Goal: Task Accomplishment & Management: Complete application form

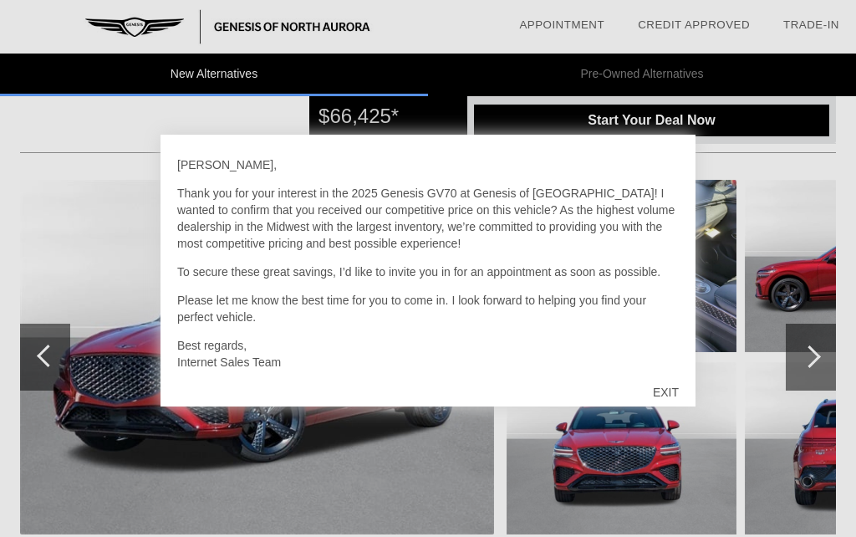
scroll to position [125, 0]
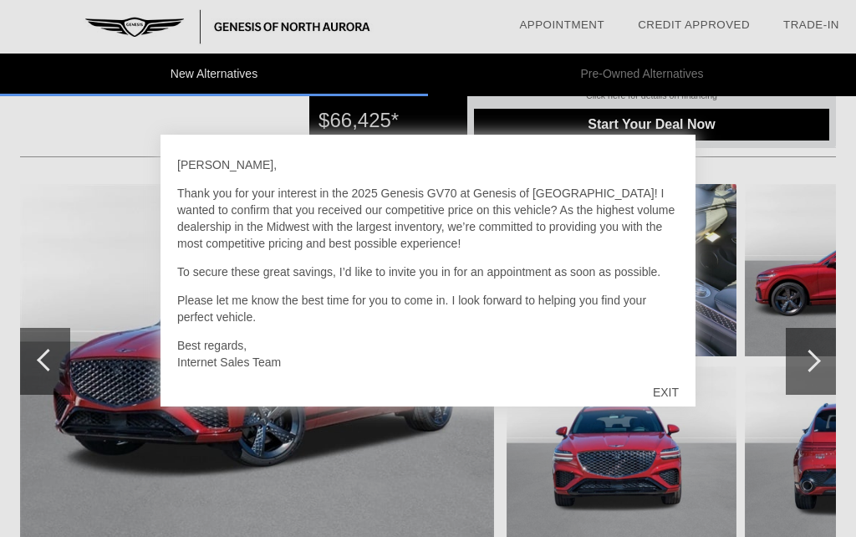
click at [665, 417] on div "EXIT" at bounding box center [665, 392] width 59 height 50
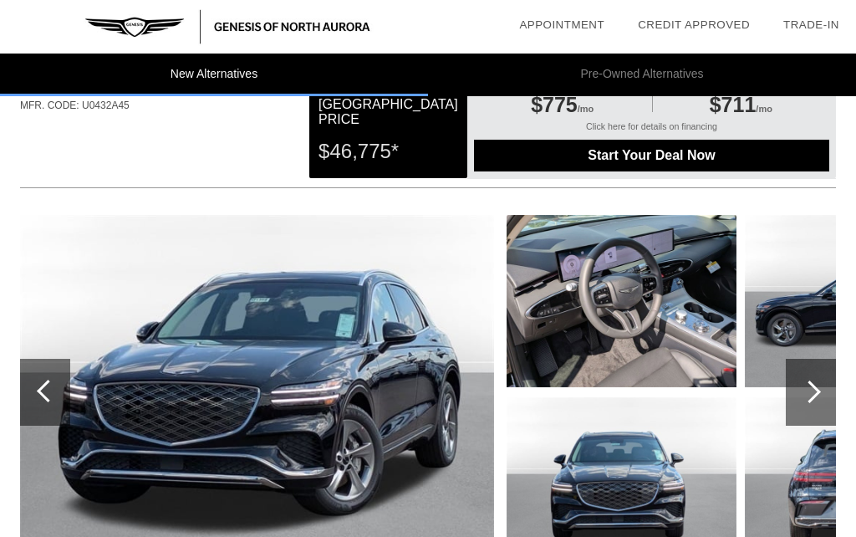
scroll to position [1117, 2]
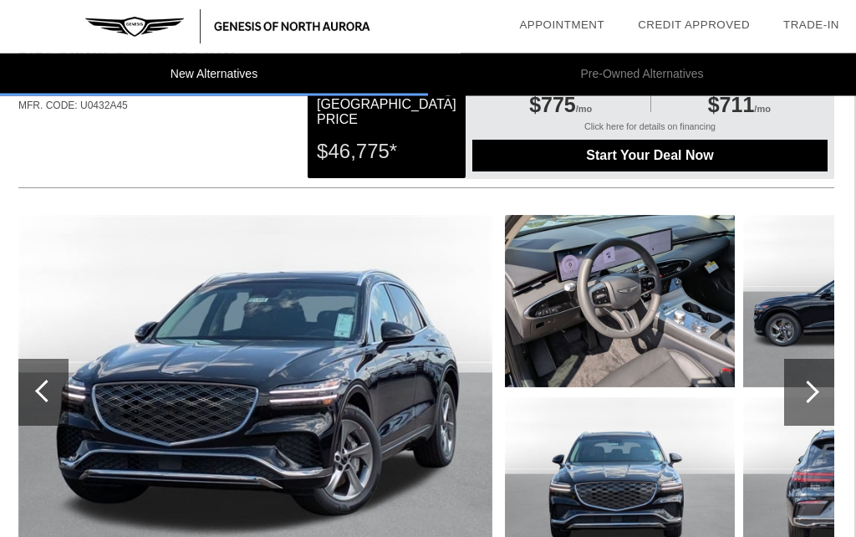
click at [814, 409] on div at bounding box center [809, 392] width 50 height 67
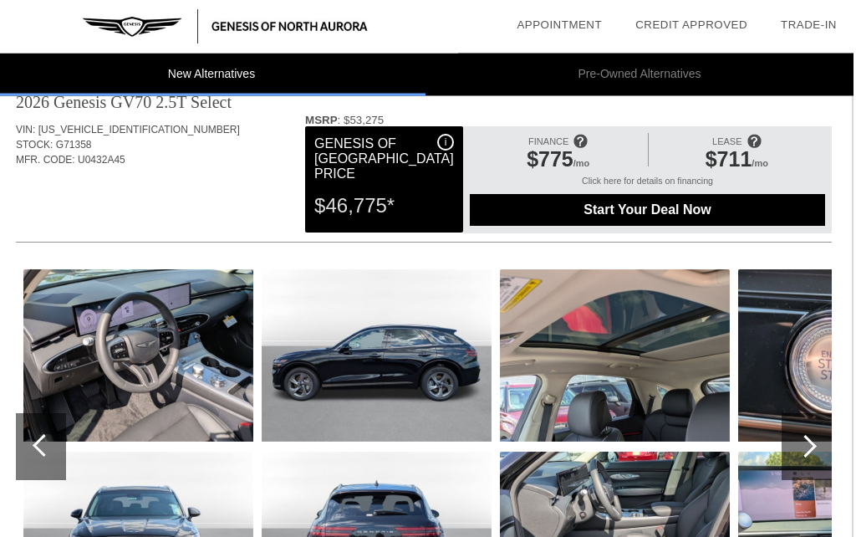
scroll to position [1063, 2]
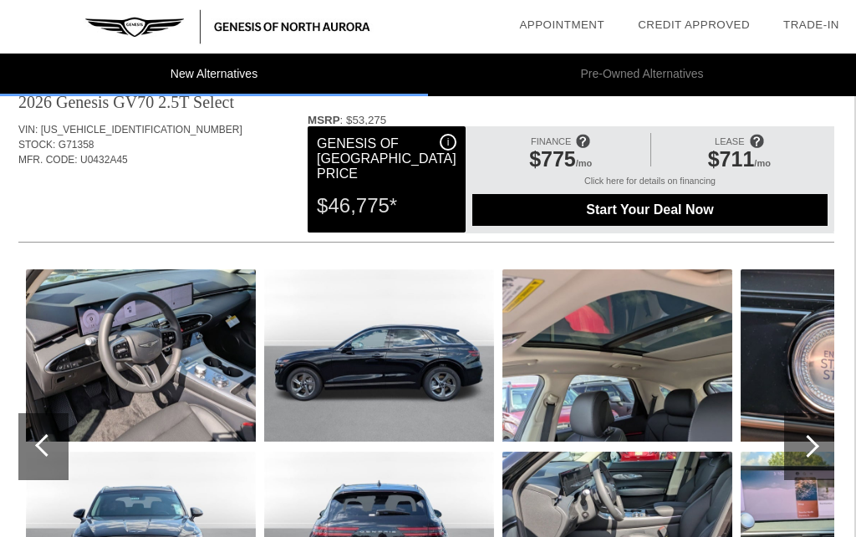
click at [815, 449] on div at bounding box center [809, 446] width 50 height 67
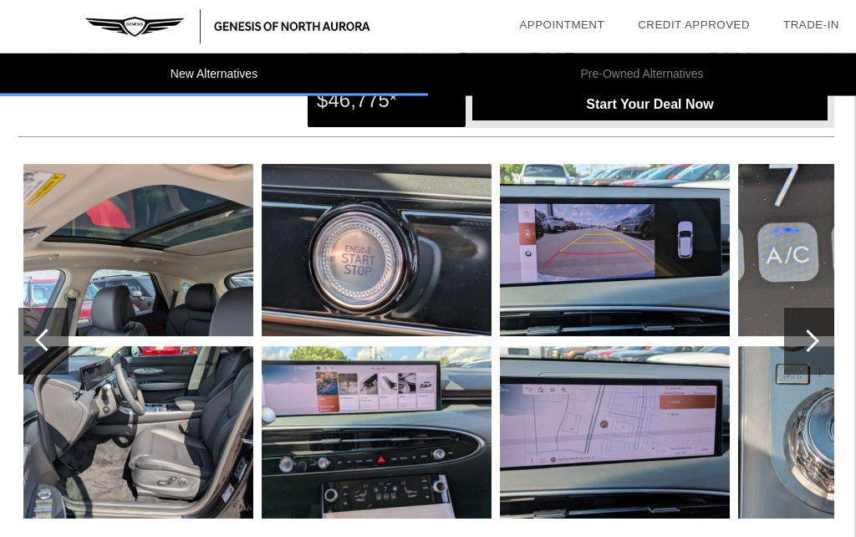
scroll to position [1170, 2]
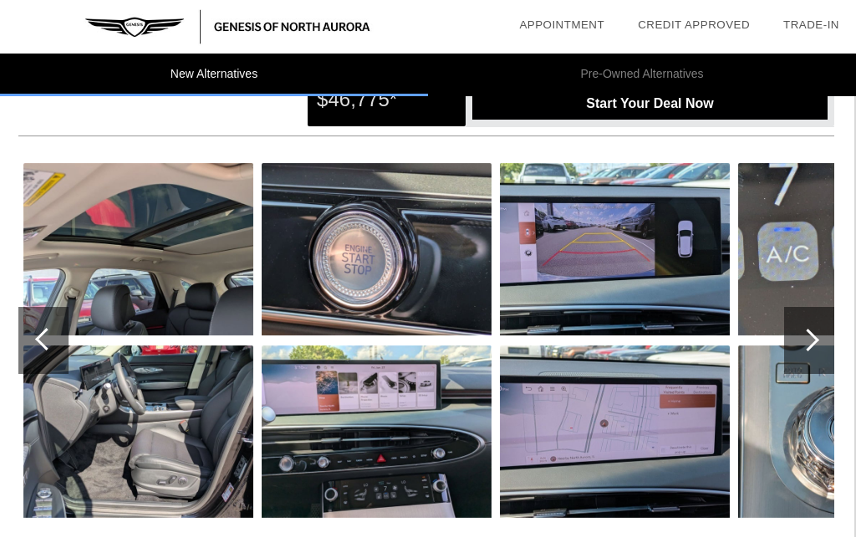
click at [804, 369] on div at bounding box center [809, 340] width 50 height 67
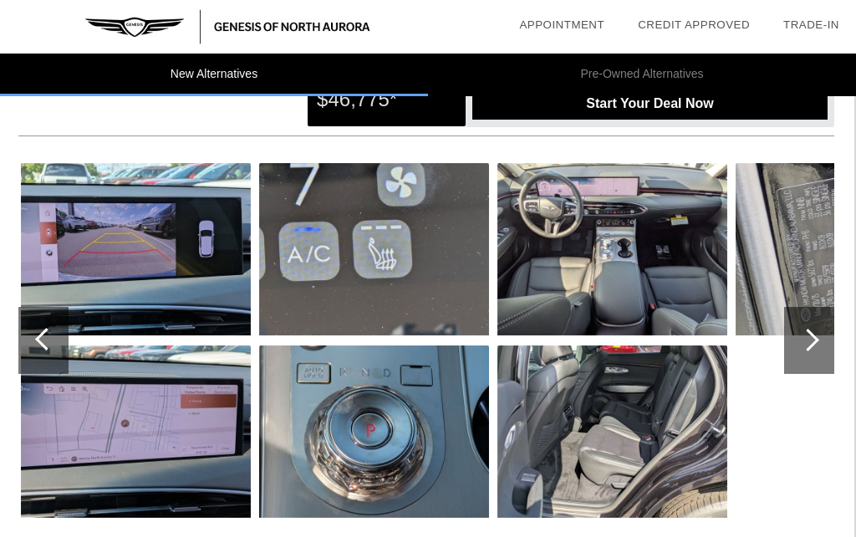
click at [804, 359] on div at bounding box center [809, 340] width 50 height 67
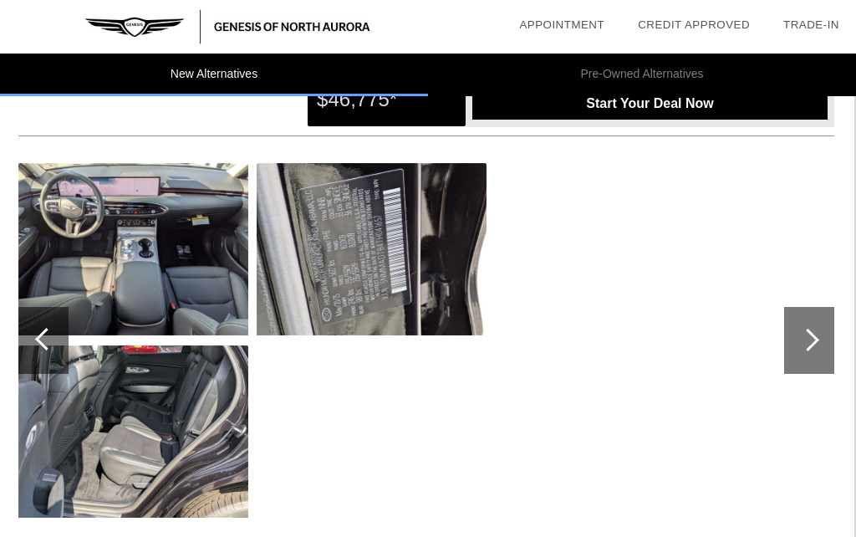
click at [803, 357] on div at bounding box center [809, 340] width 50 height 67
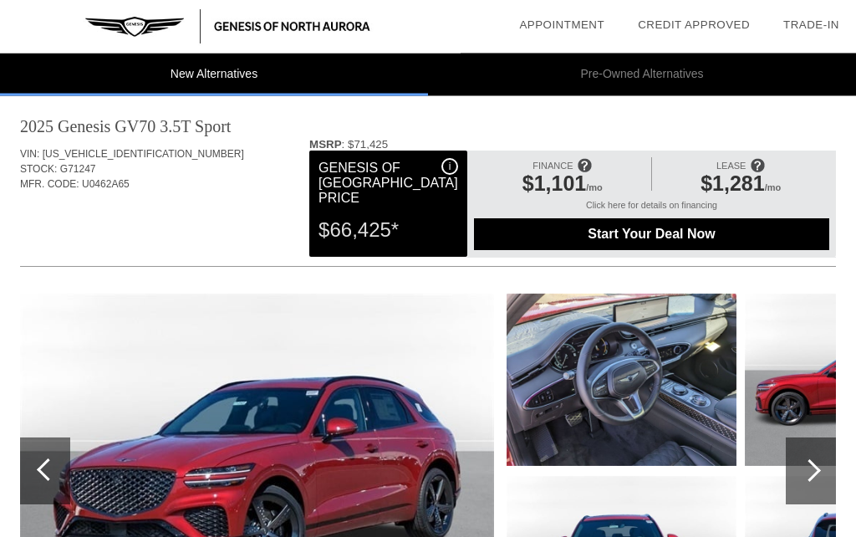
scroll to position [18, 0]
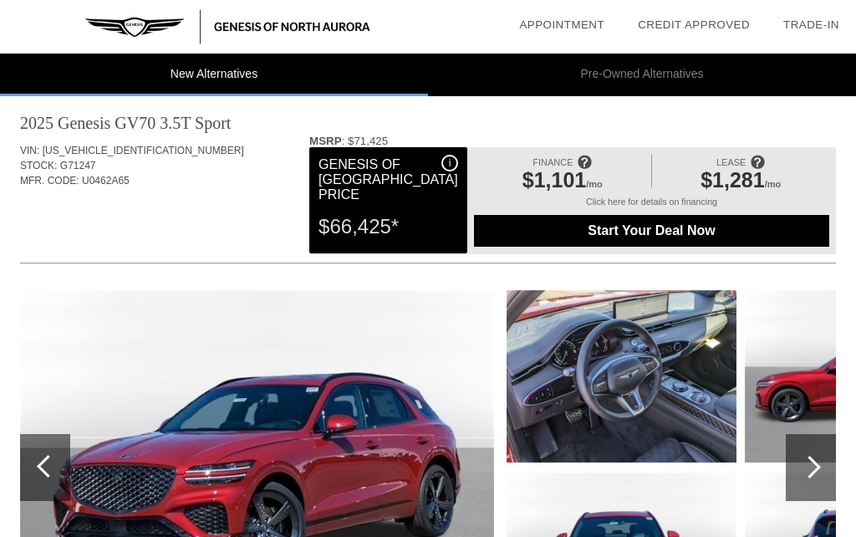
click at [806, 462] on div at bounding box center [809, 467] width 23 height 23
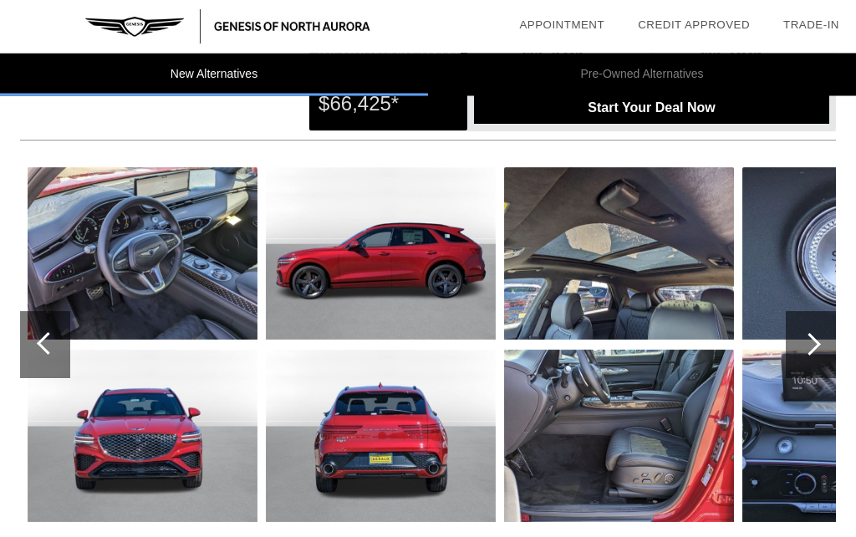
scroll to position [149, 0]
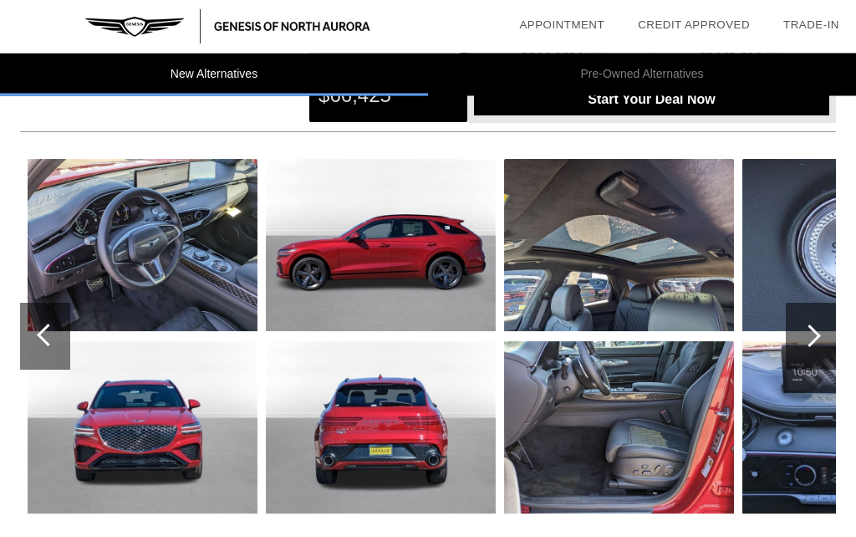
click at [817, 337] on div at bounding box center [809, 336] width 23 height 23
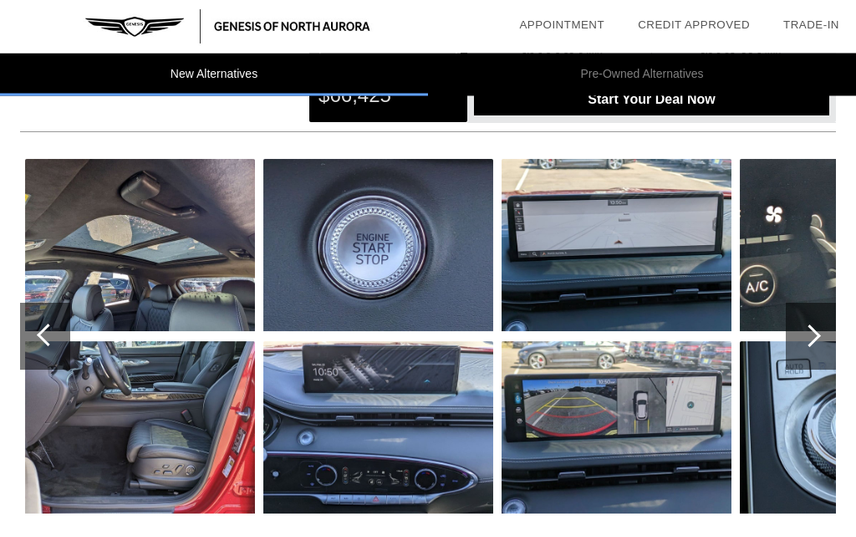
scroll to position [150, 0]
click at [813, 344] on div at bounding box center [811, 336] width 50 height 67
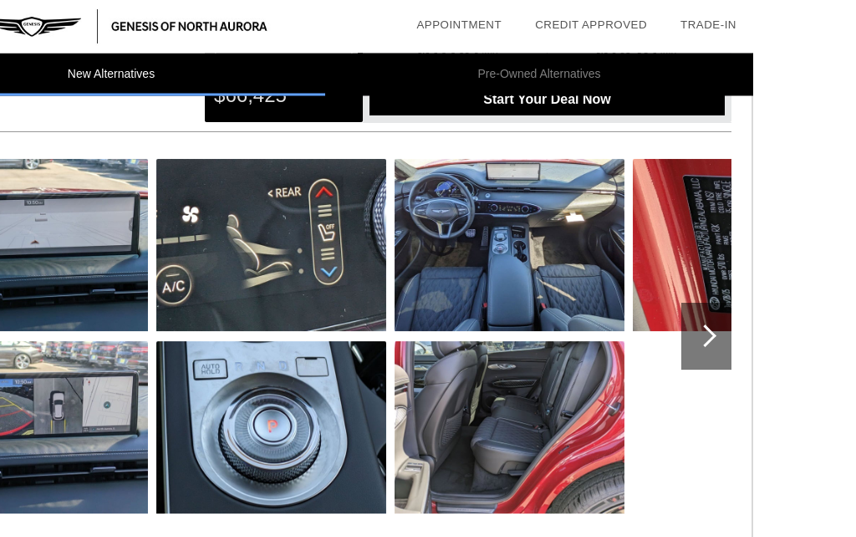
scroll to position [151, 2]
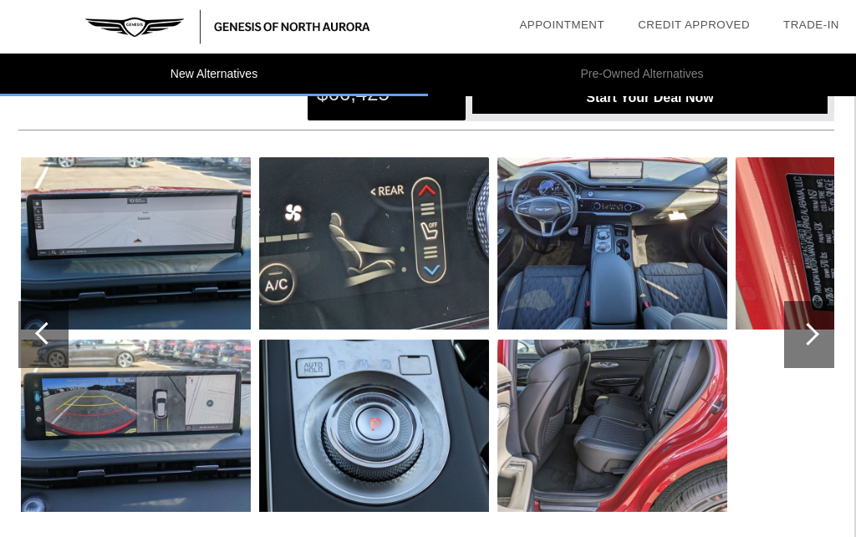
click at [821, 338] on div at bounding box center [809, 334] width 50 height 67
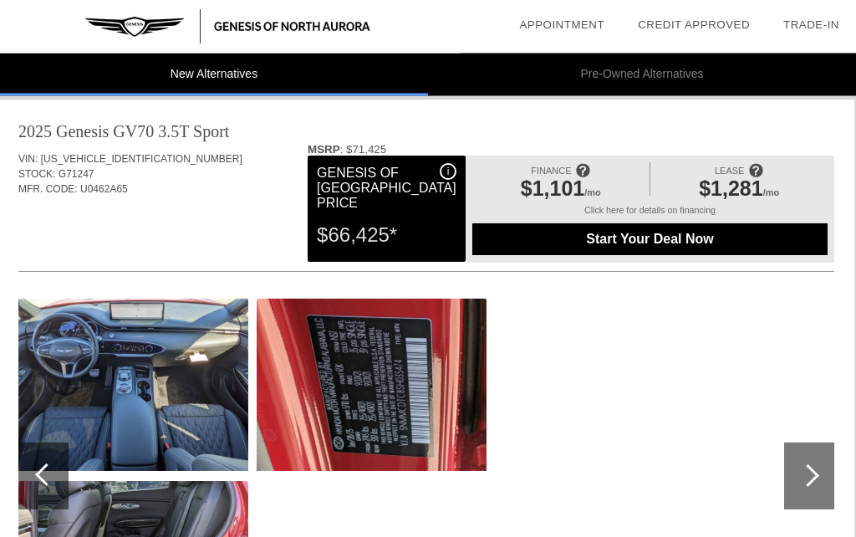
scroll to position [18, 2]
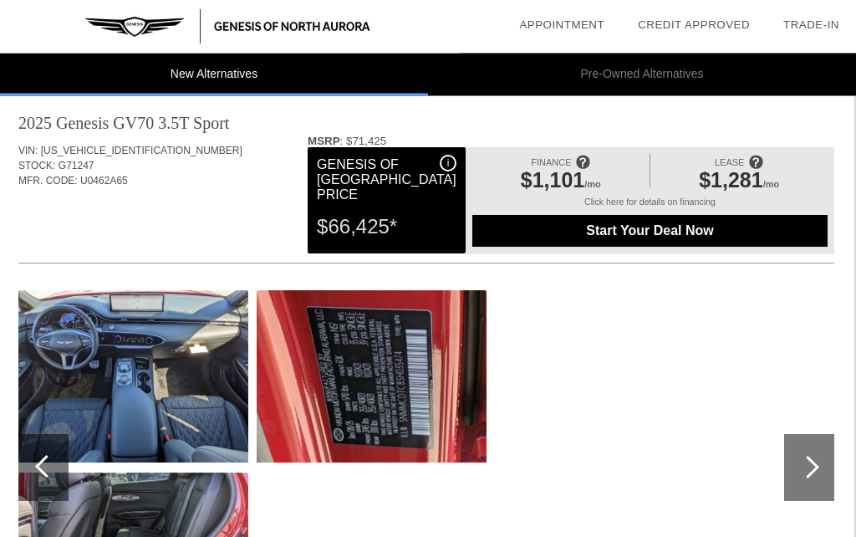
click at [818, 464] on div at bounding box center [809, 468] width 50 height 67
click at [808, 460] on div at bounding box center [808, 467] width 23 height 23
click at [803, 478] on div at bounding box center [809, 468] width 50 height 67
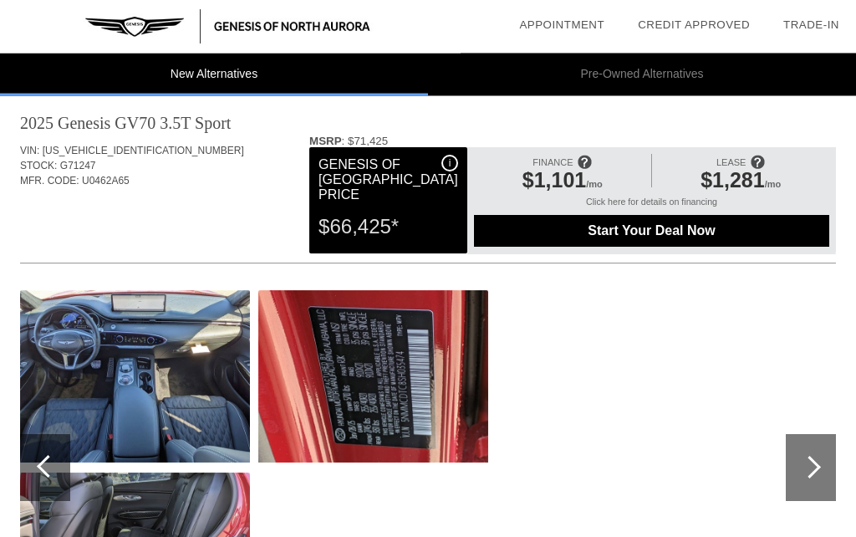
click at [826, 473] on div at bounding box center [811, 468] width 50 height 67
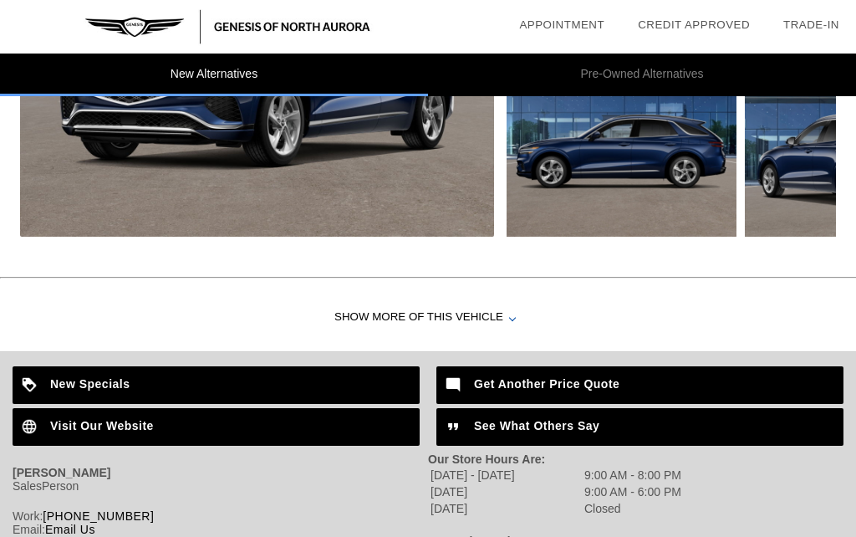
scroll to position [2186, 0]
